Goal: Information Seeking & Learning: Learn about a topic

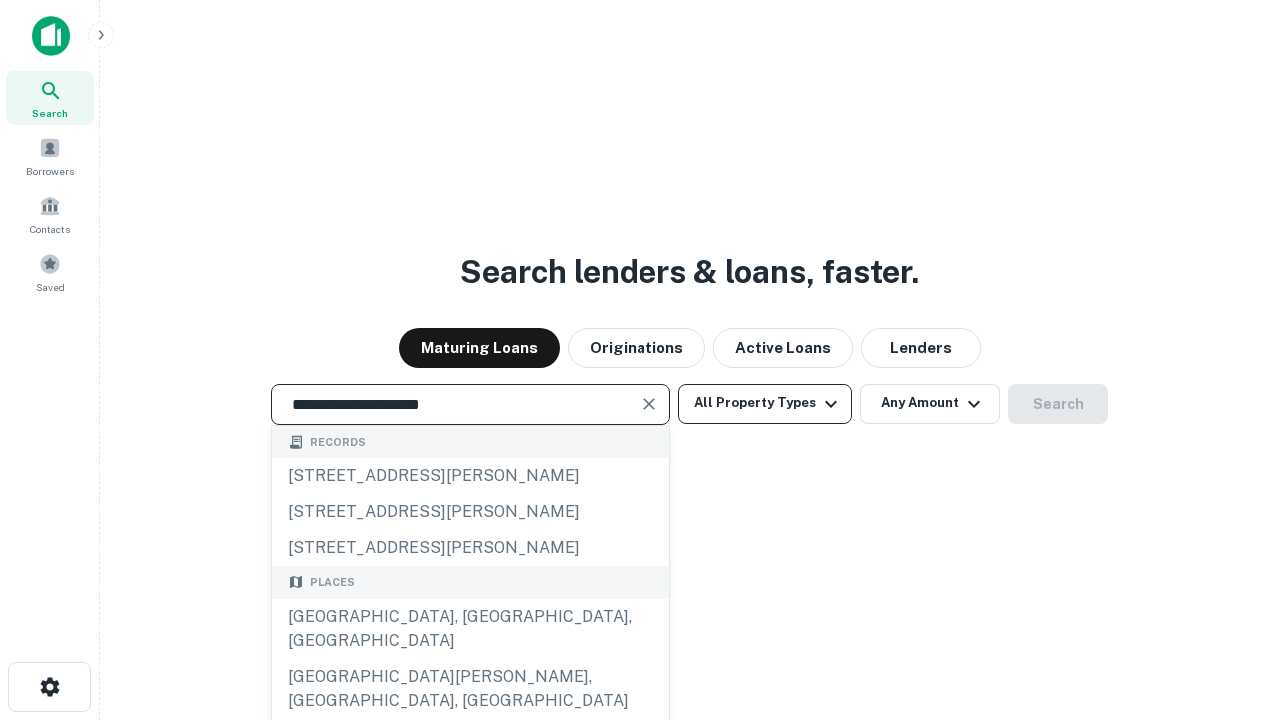
click at [470, 659] on div "Santa Monica, CA, USA" at bounding box center [471, 629] width 398 height 60
click at [765, 403] on button "All Property Types" at bounding box center [766, 404] width 174 height 40
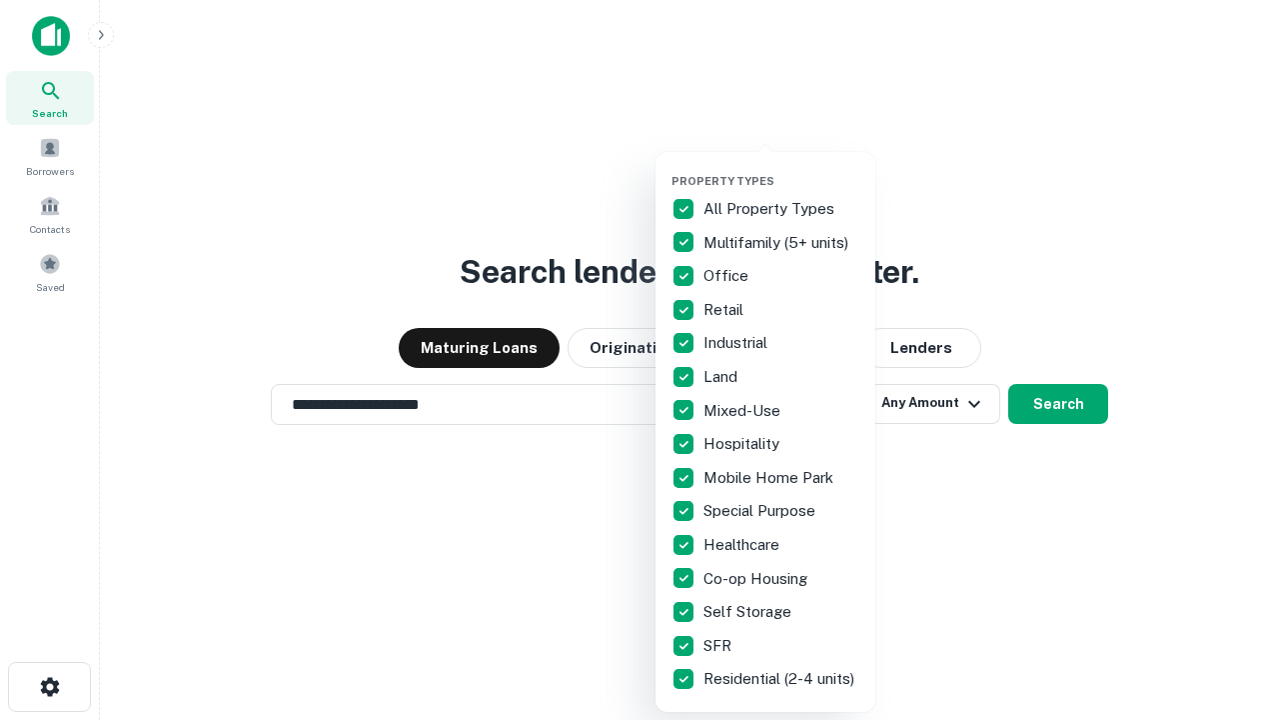
type input "**********"
click at [781, 168] on button "button" at bounding box center [782, 168] width 220 height 1
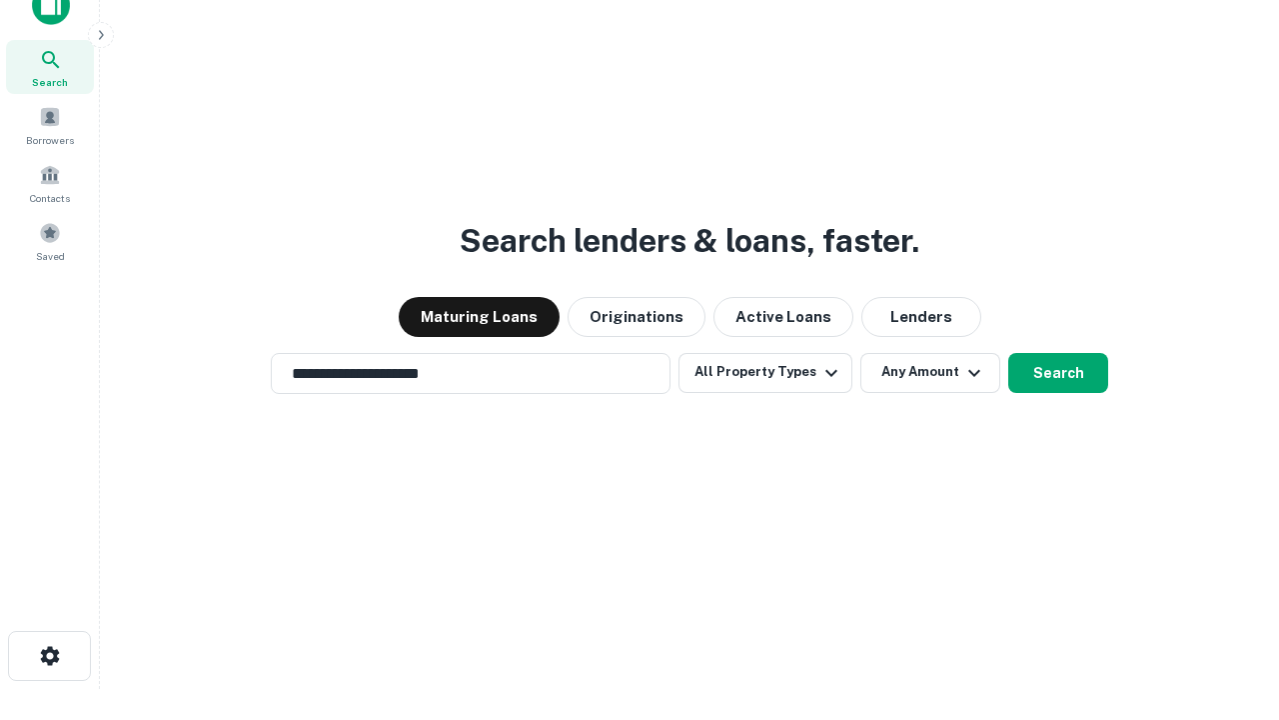
scroll to position [12, 241]
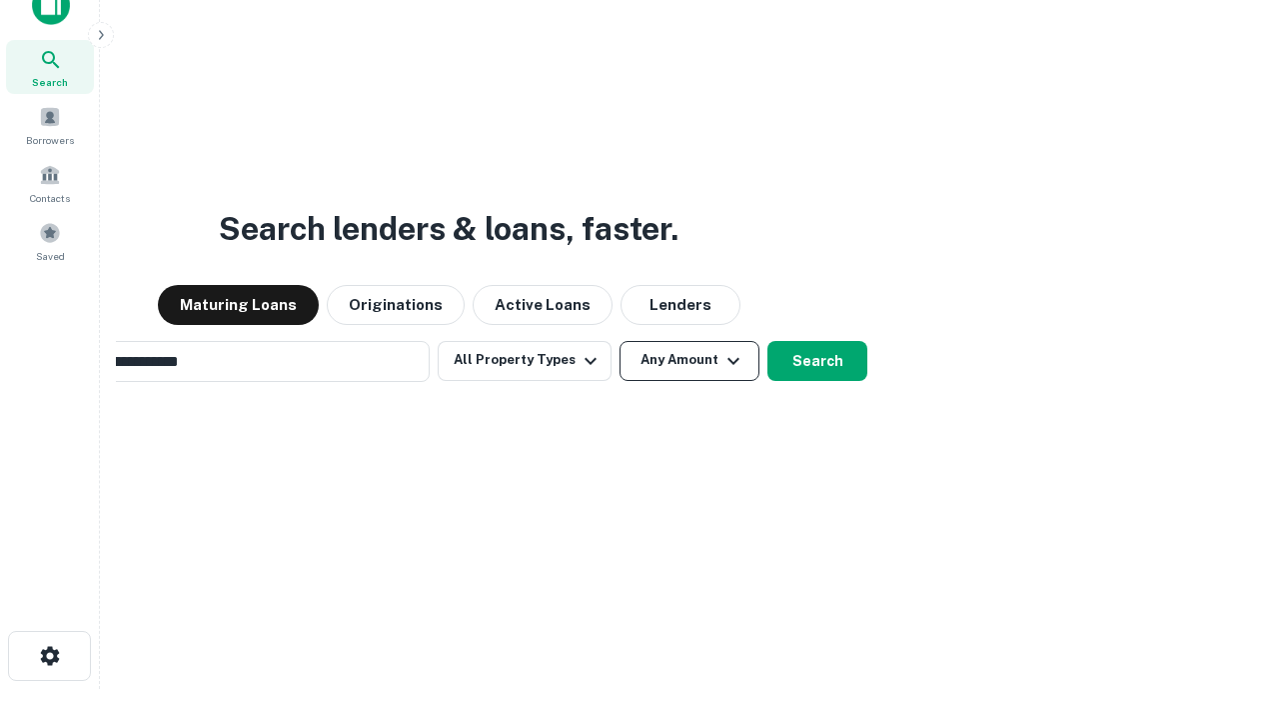
click at [620, 341] on button "Any Amount" at bounding box center [690, 361] width 140 height 40
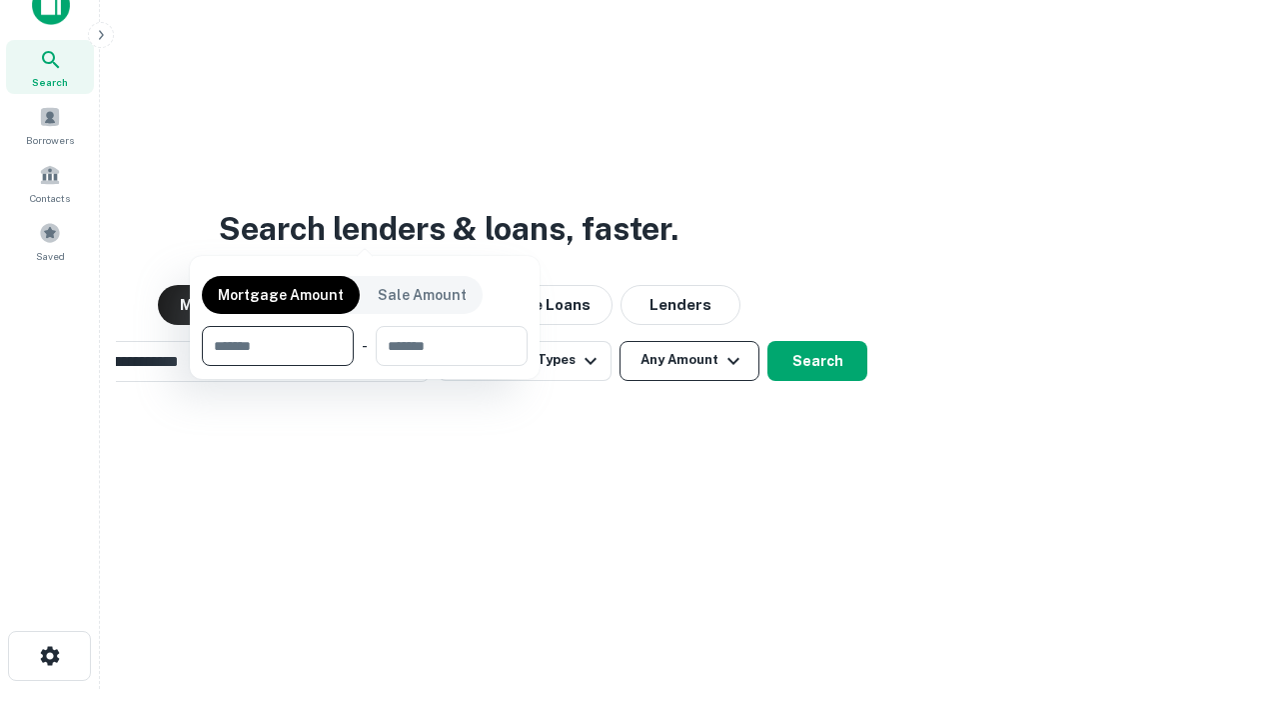
scroll to position [144, 566]
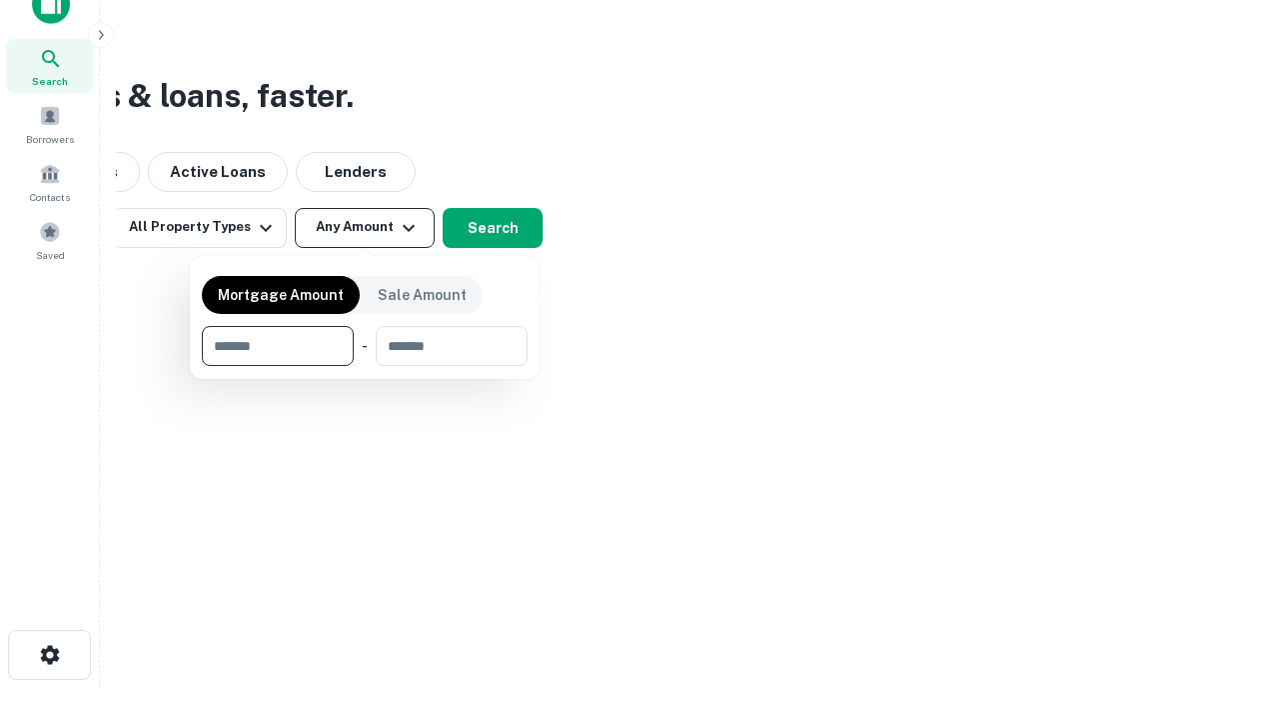
type input "*******"
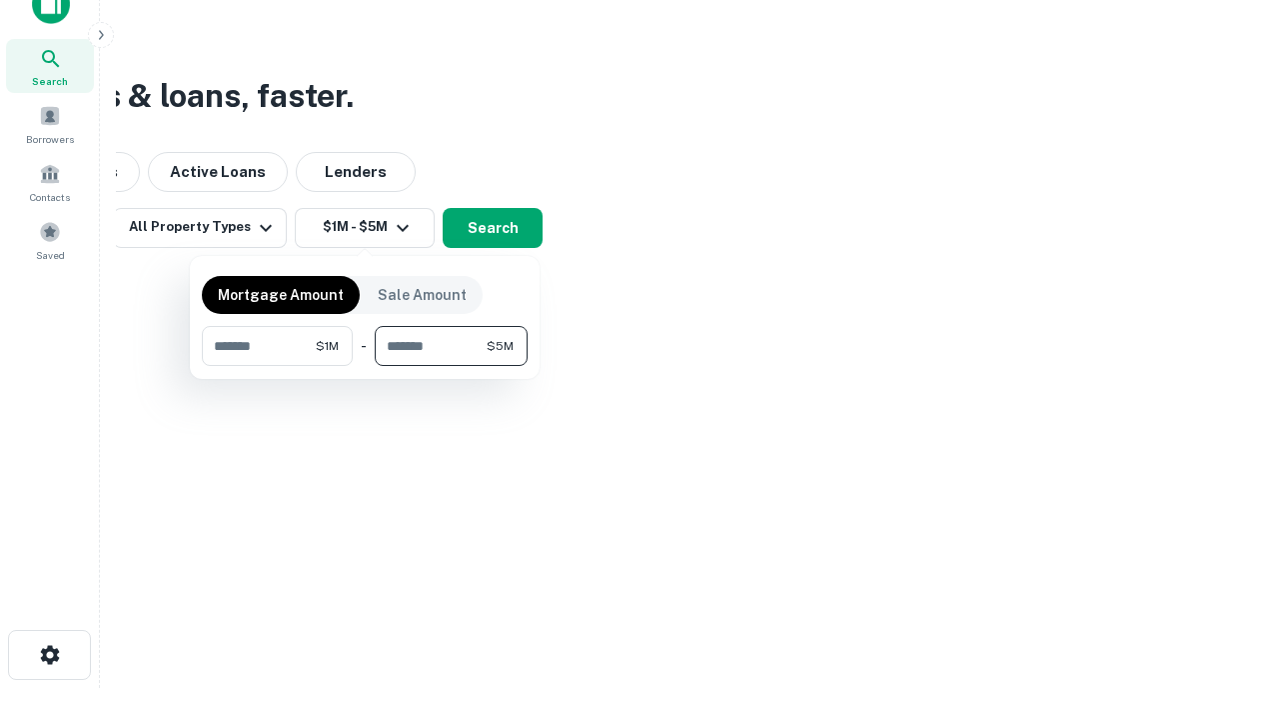
type input "*******"
click at [365, 366] on button "button" at bounding box center [365, 366] width 326 height 1
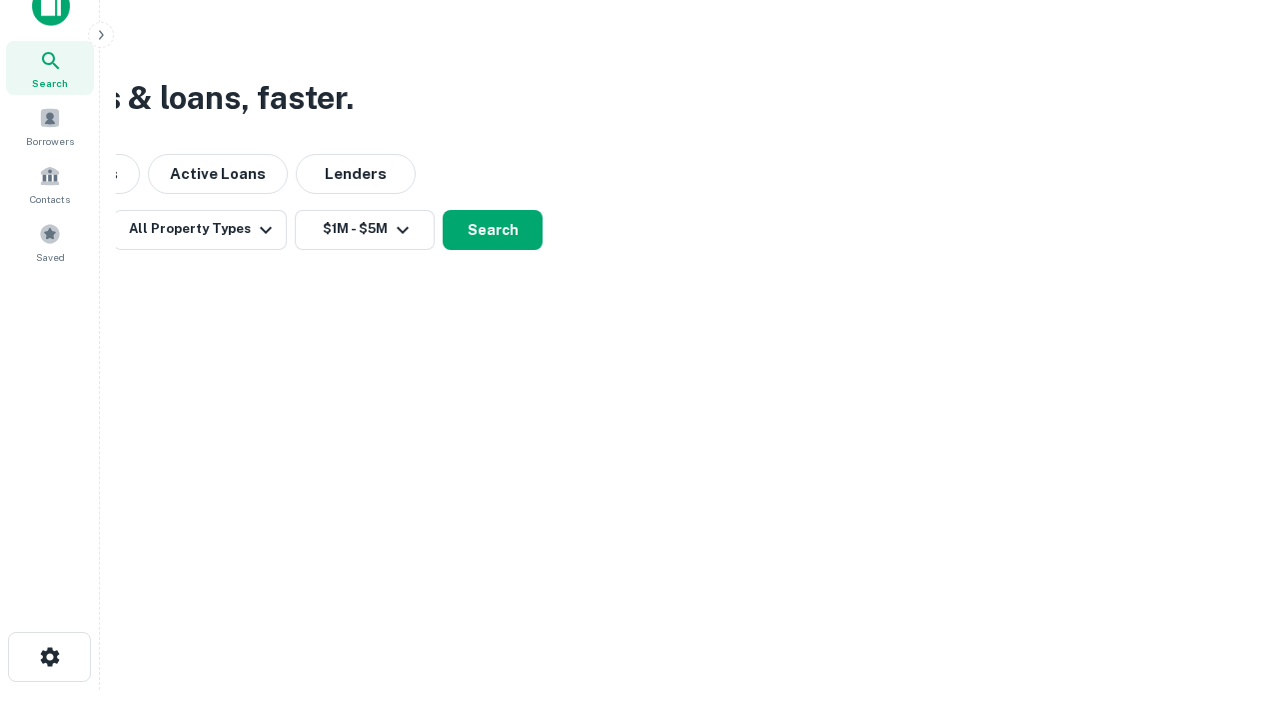
scroll to position [12, 369]
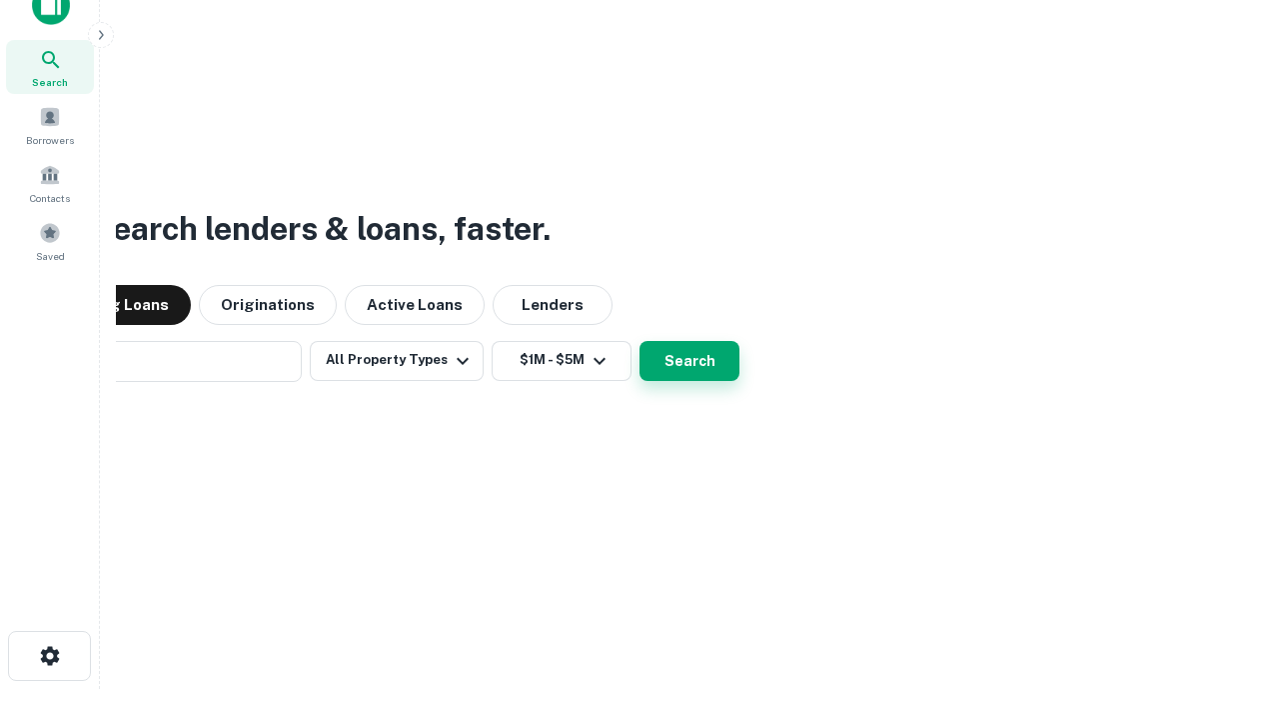
click at [640, 341] on button "Search" at bounding box center [690, 361] width 100 height 40
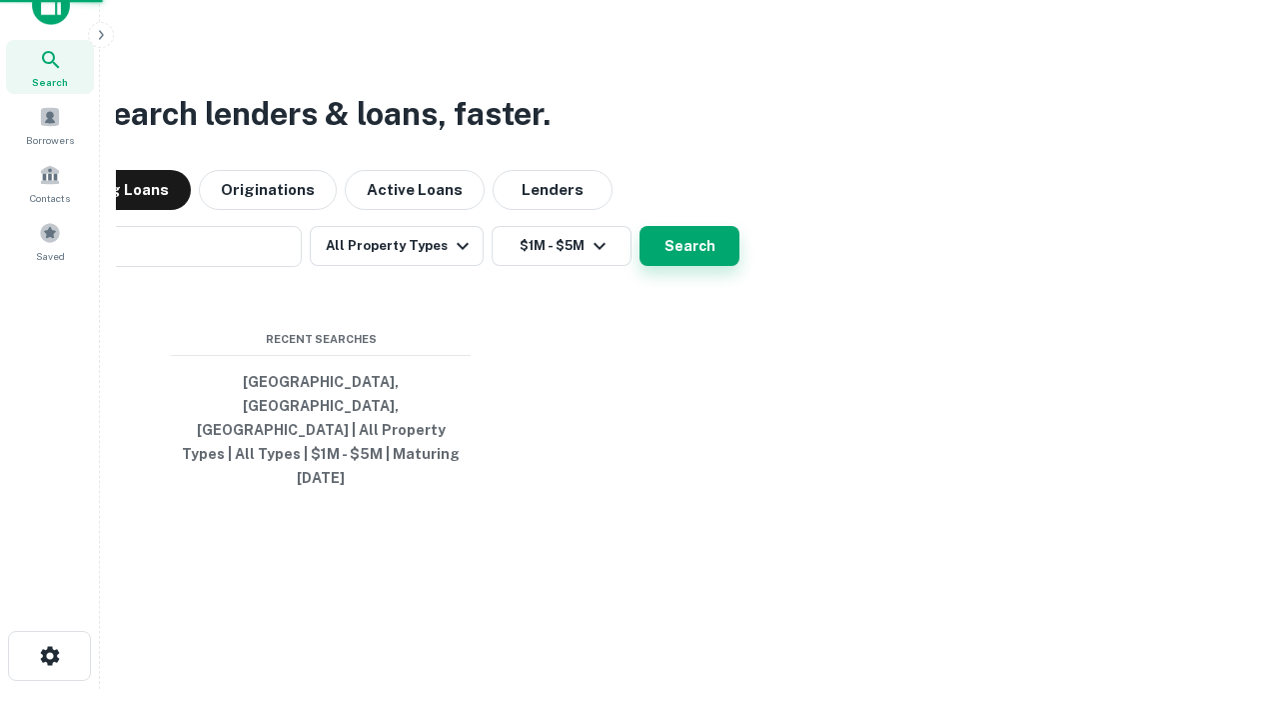
scroll to position [53, 566]
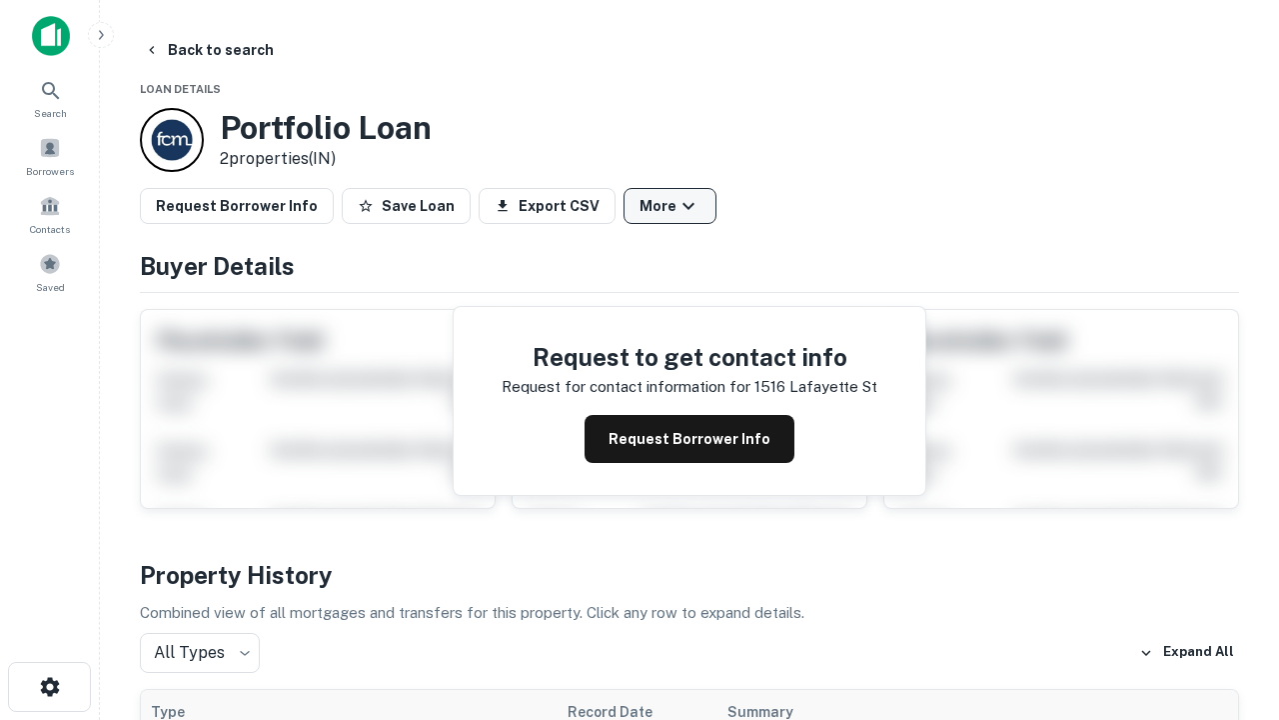
click at [670, 206] on button "More" at bounding box center [670, 206] width 93 height 36
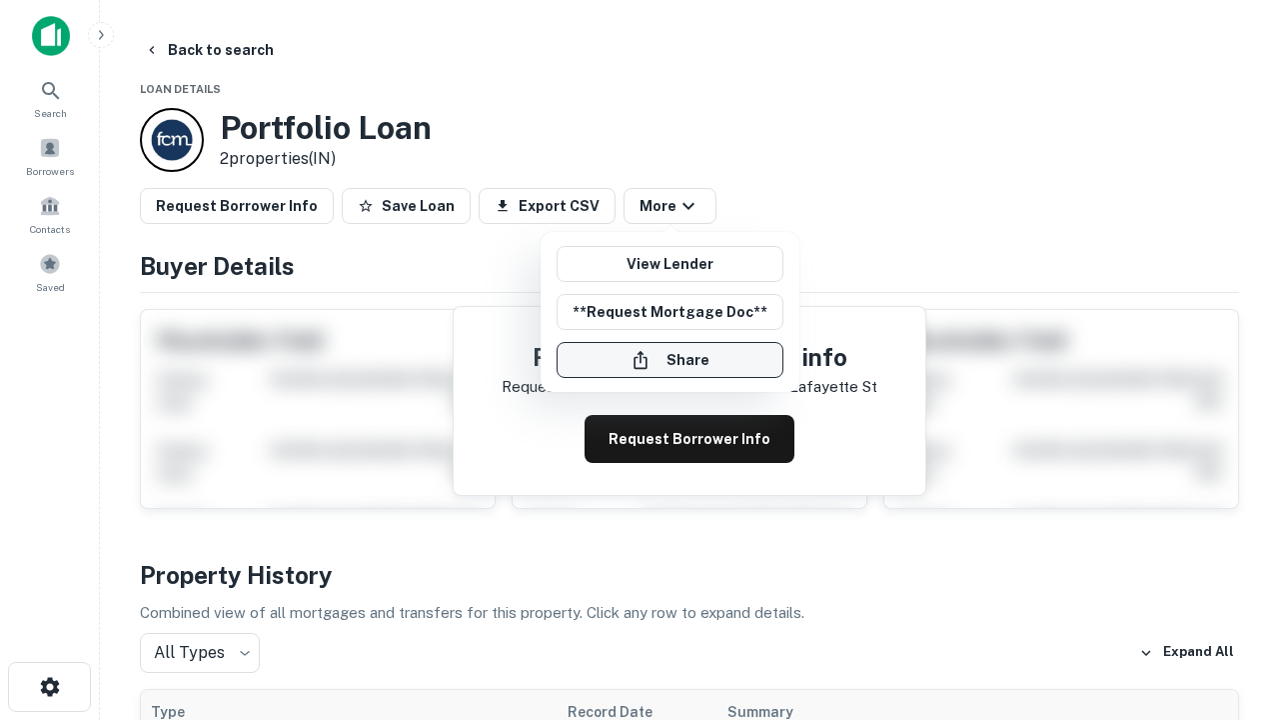
click at [670, 360] on button "Share" at bounding box center [670, 360] width 227 height 36
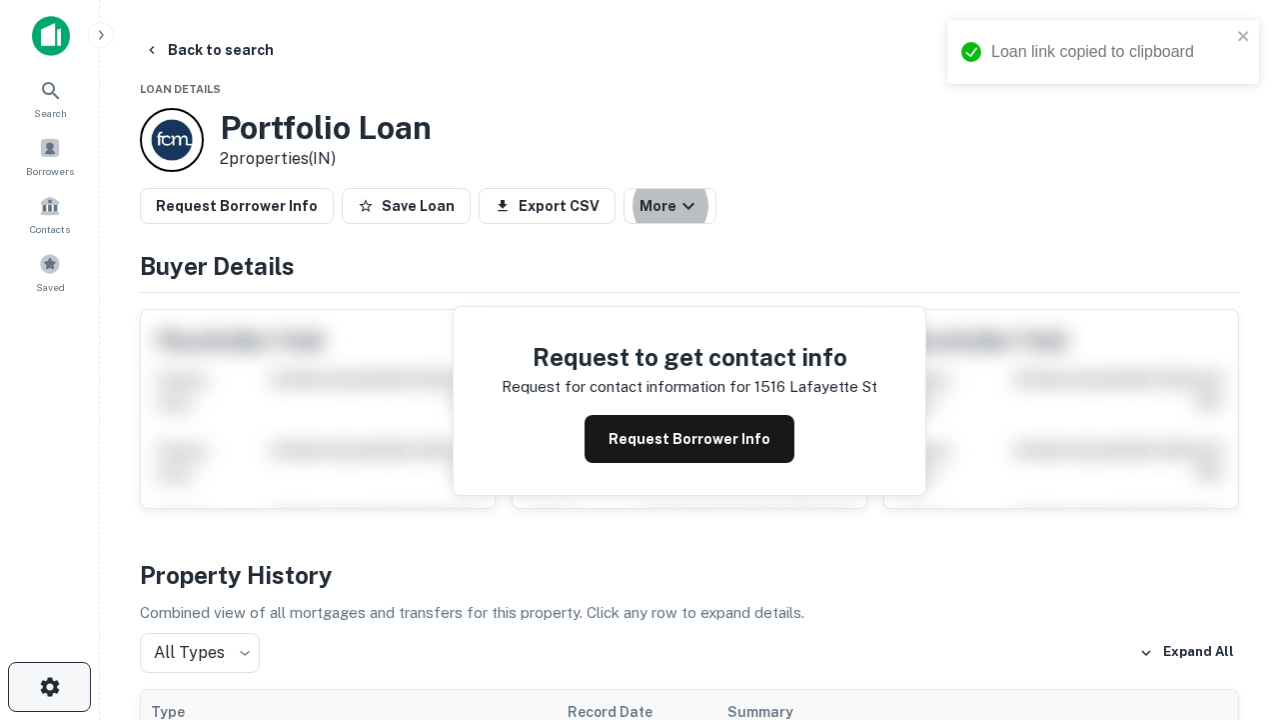
click at [49, 687] on icon "button" at bounding box center [50, 687] width 24 height 24
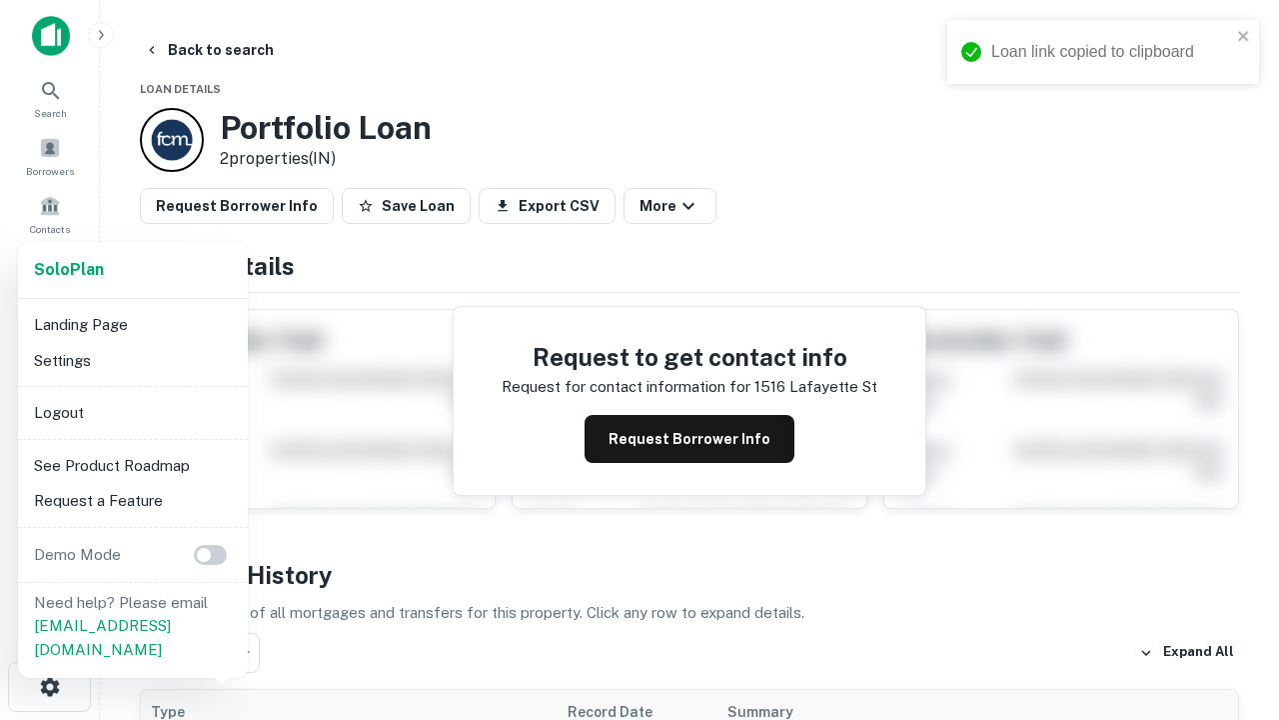
click at [132, 412] on li "Logout" at bounding box center [133, 413] width 214 height 36
